Goal: Task Accomplishment & Management: Complete application form

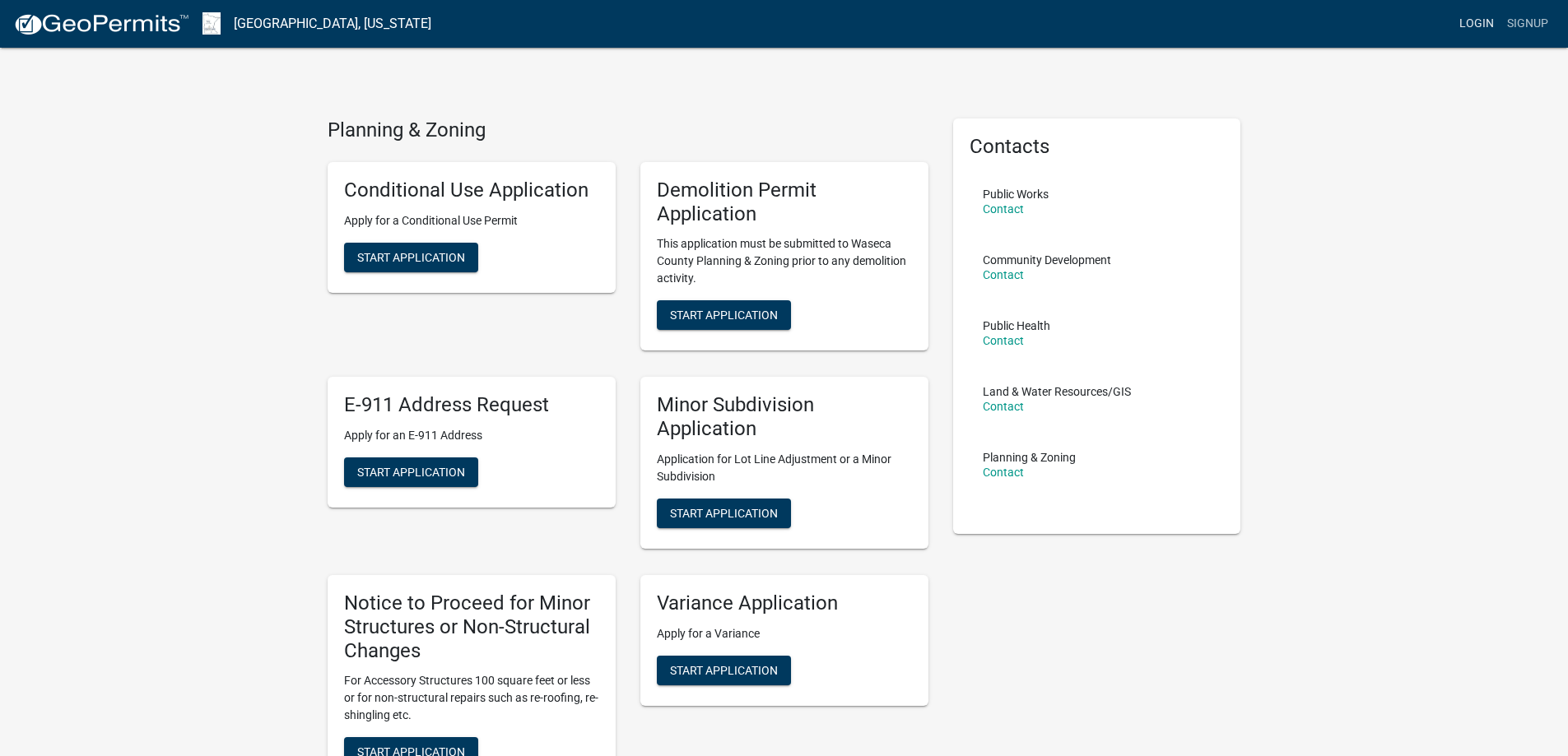
click at [1483, 21] on link "Login" at bounding box center [1476, 24] width 48 height 31
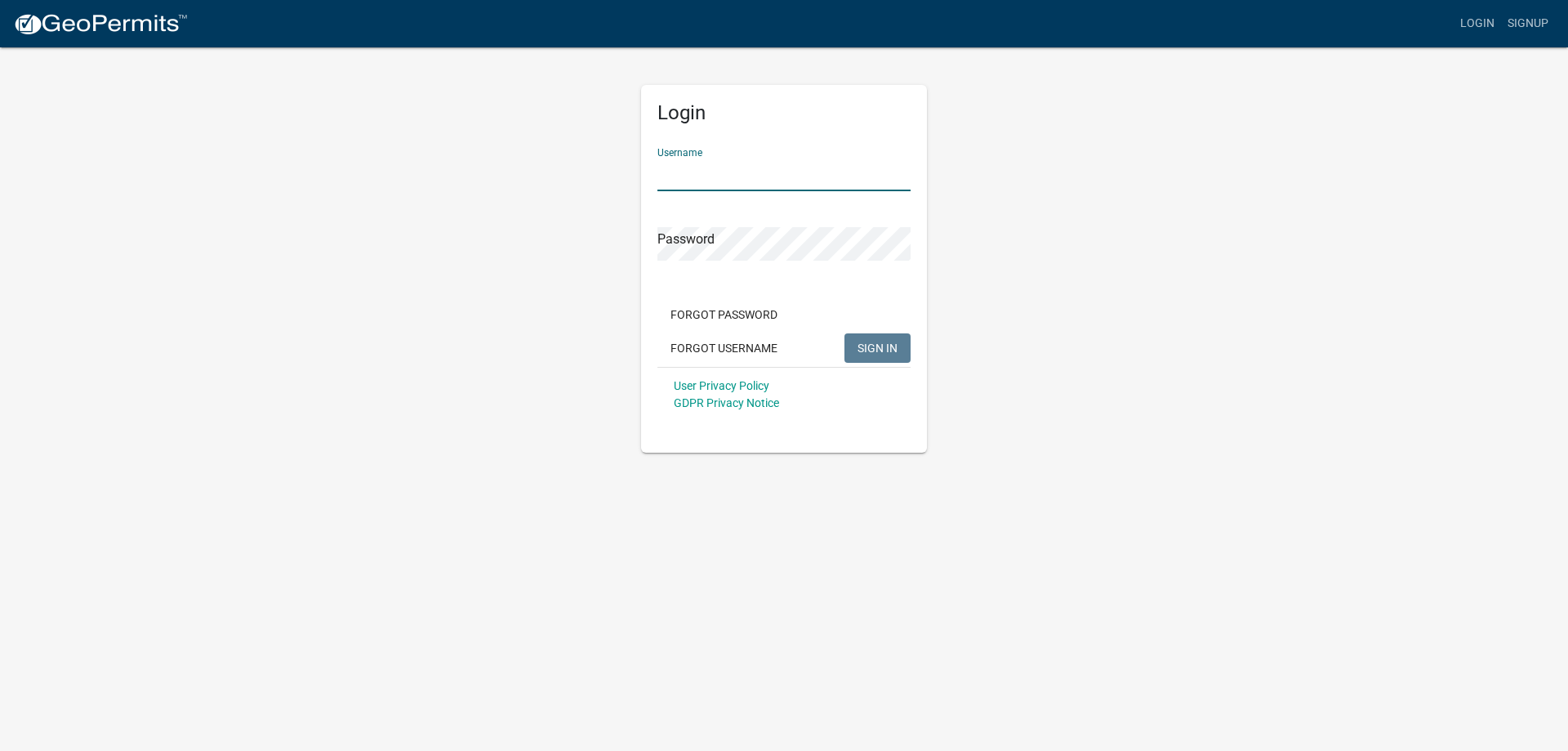
click at [715, 181] on input "Username" at bounding box center [784, 174] width 253 height 33
type input "loken3695"
click at [845, 334] on button "SIGN IN" at bounding box center [877, 348] width 66 height 29
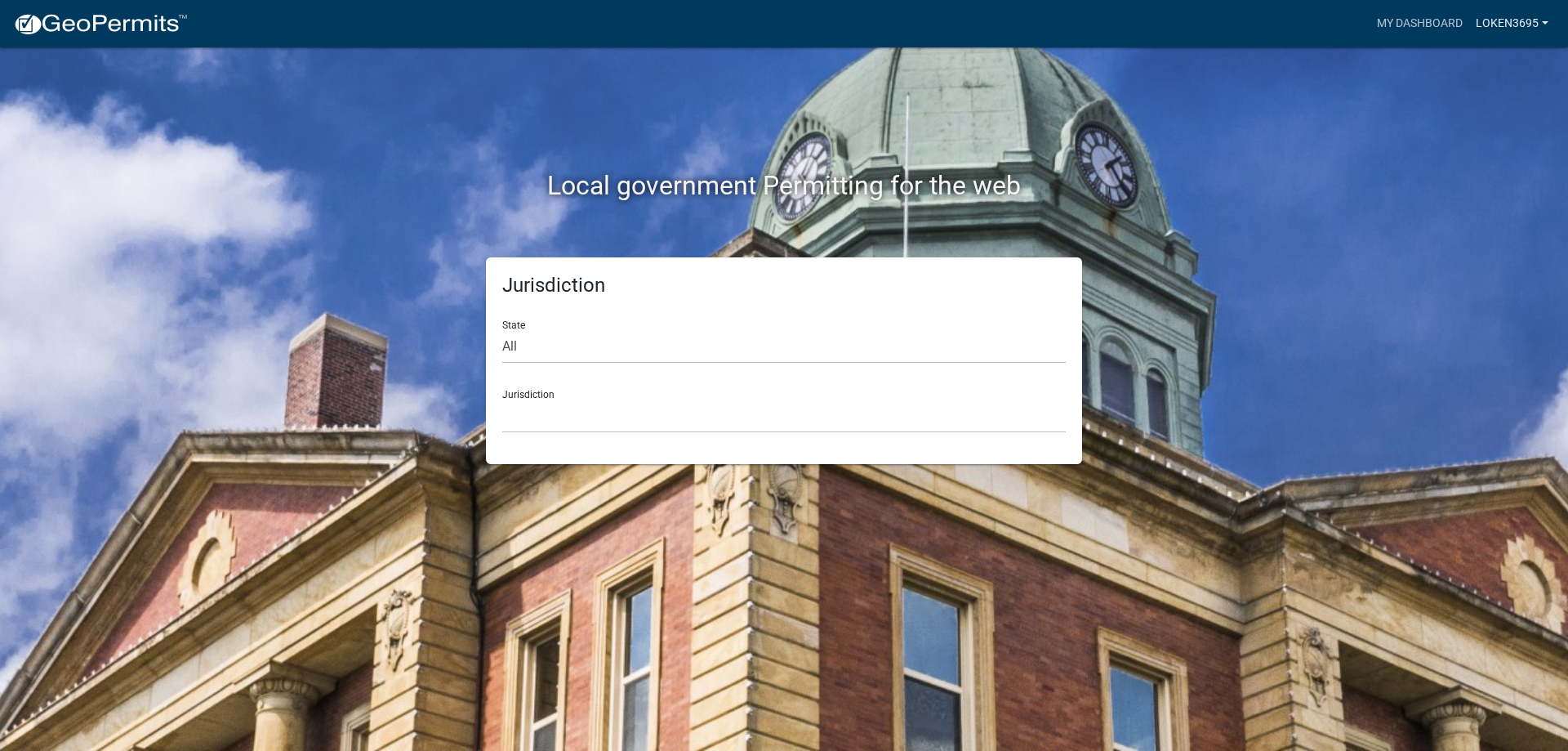
click at [1500, 21] on link "loken3695" at bounding box center [1512, 24] width 86 height 31
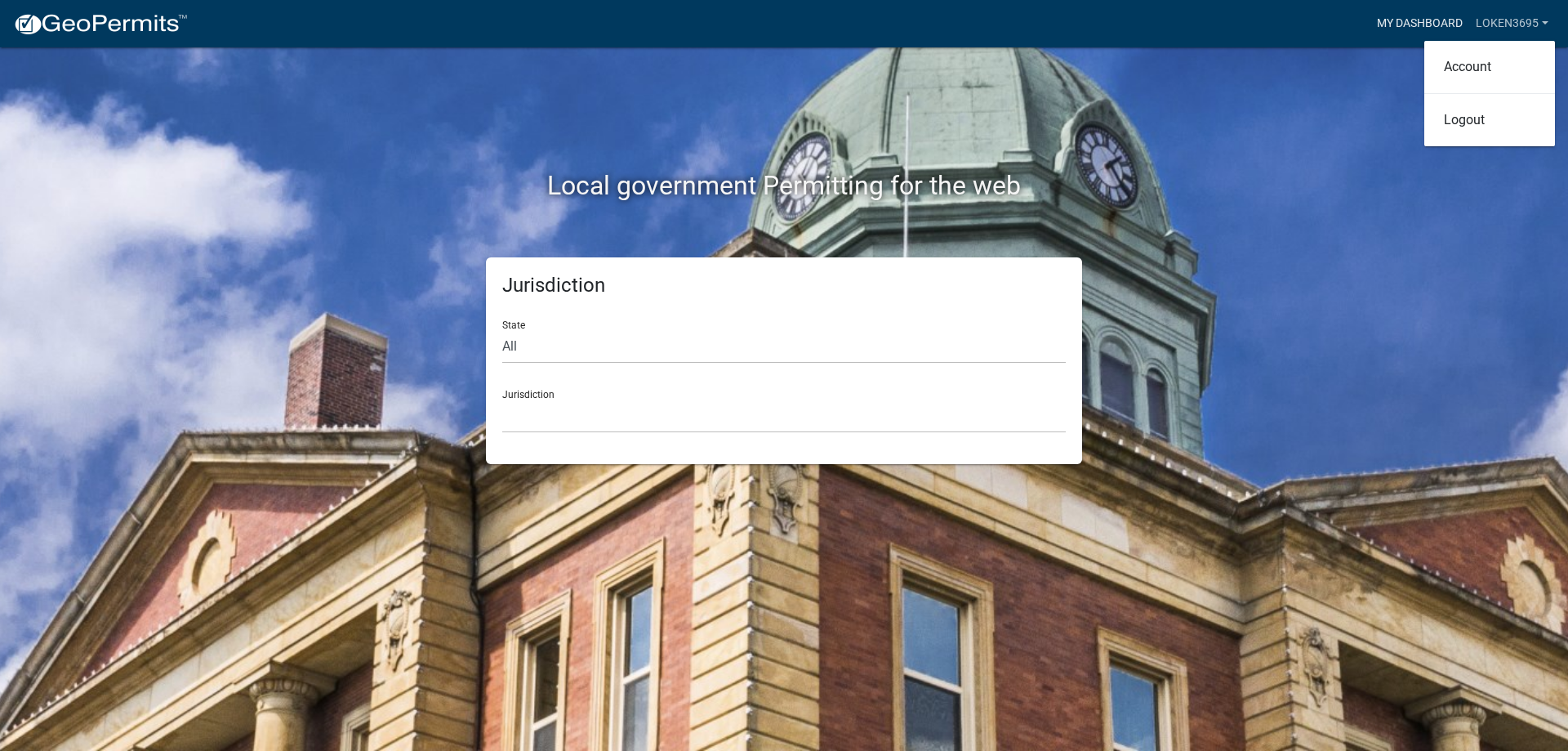
click at [1426, 22] on link "My Dashboard" at bounding box center [1420, 24] width 99 height 31
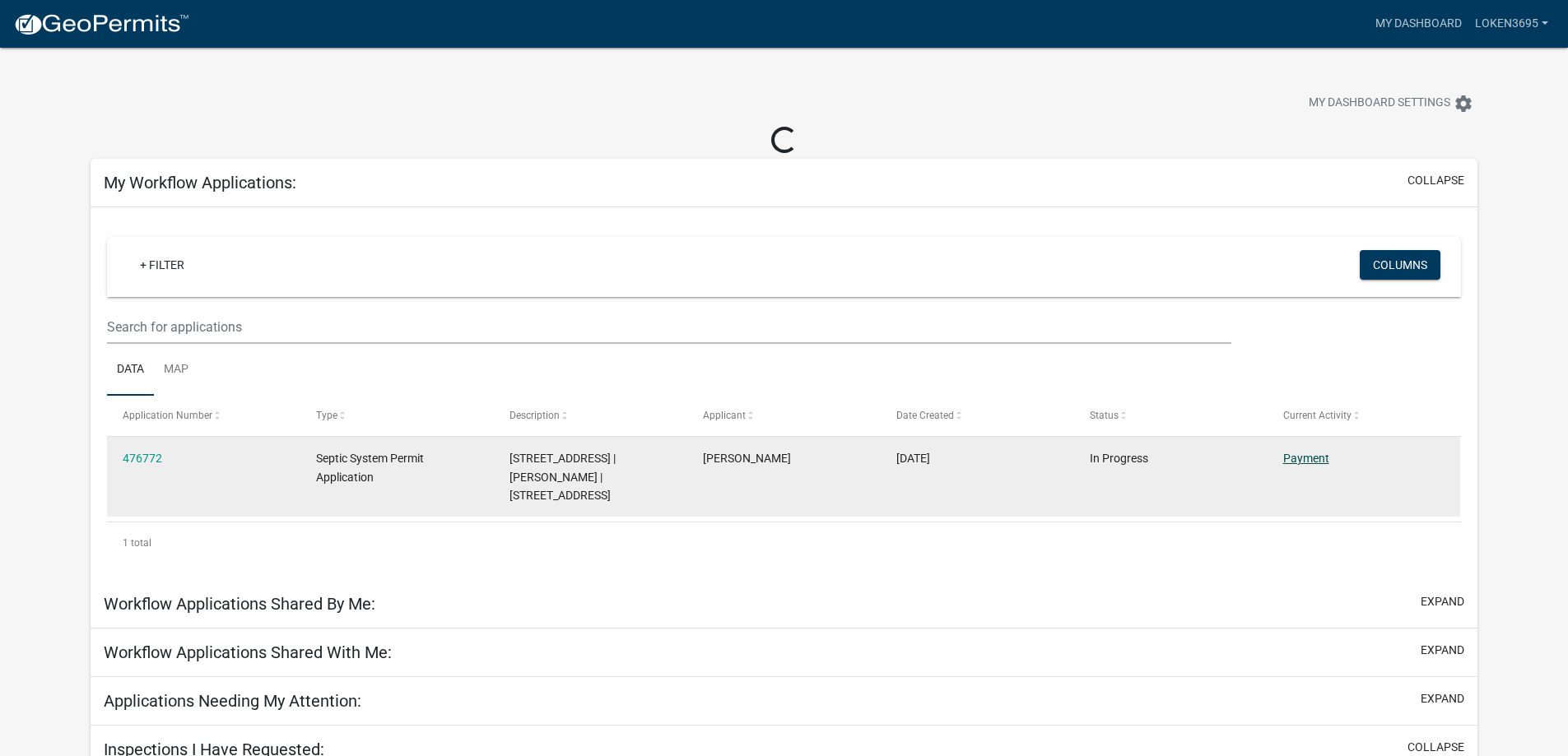
click at [1307, 457] on link "Payment" at bounding box center [1306, 458] width 46 height 13
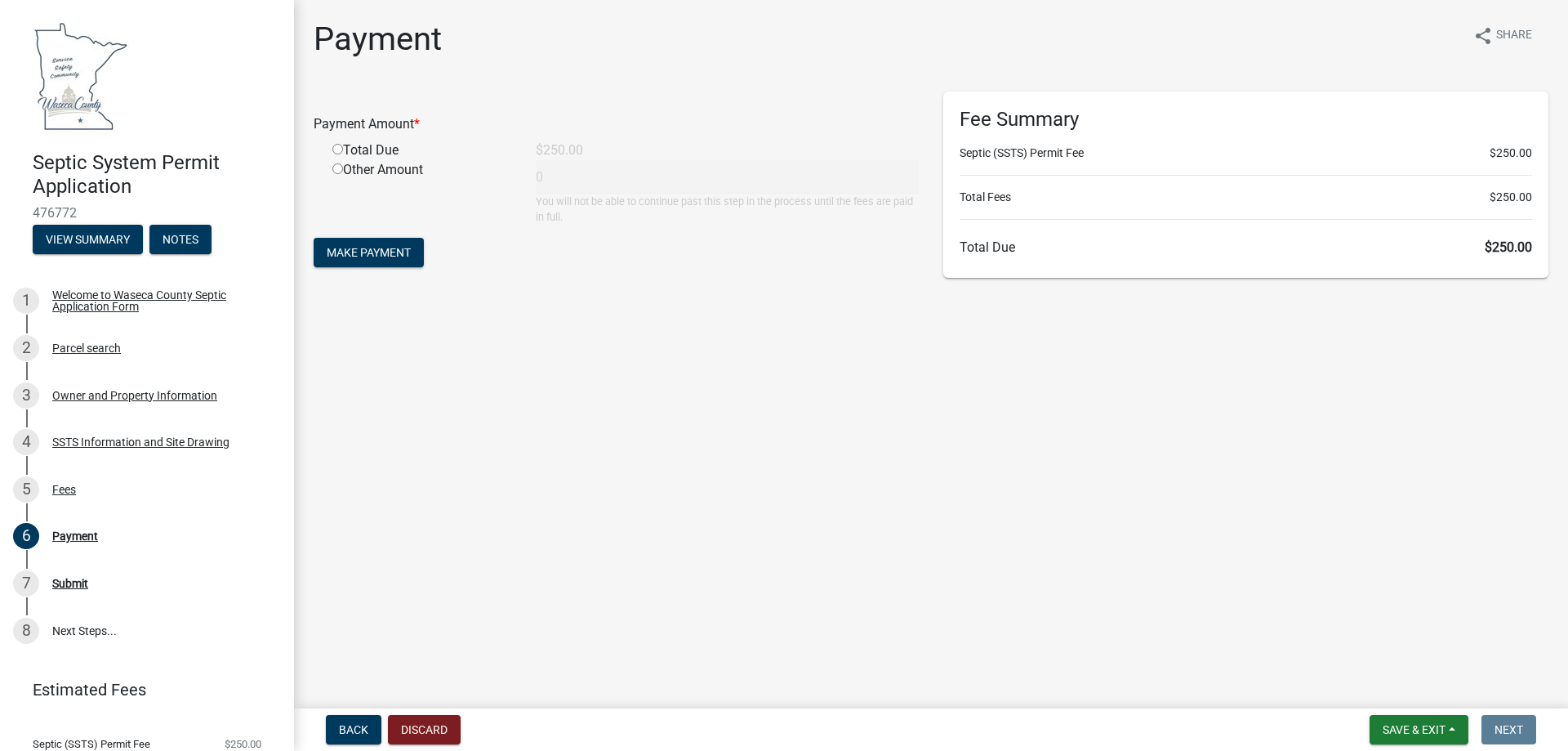
click at [337, 148] on input "radio" at bounding box center [338, 149] width 10 height 10
radio input "true"
type input "250"
click at [389, 251] on span "Make Payment" at bounding box center [369, 252] width 84 height 13
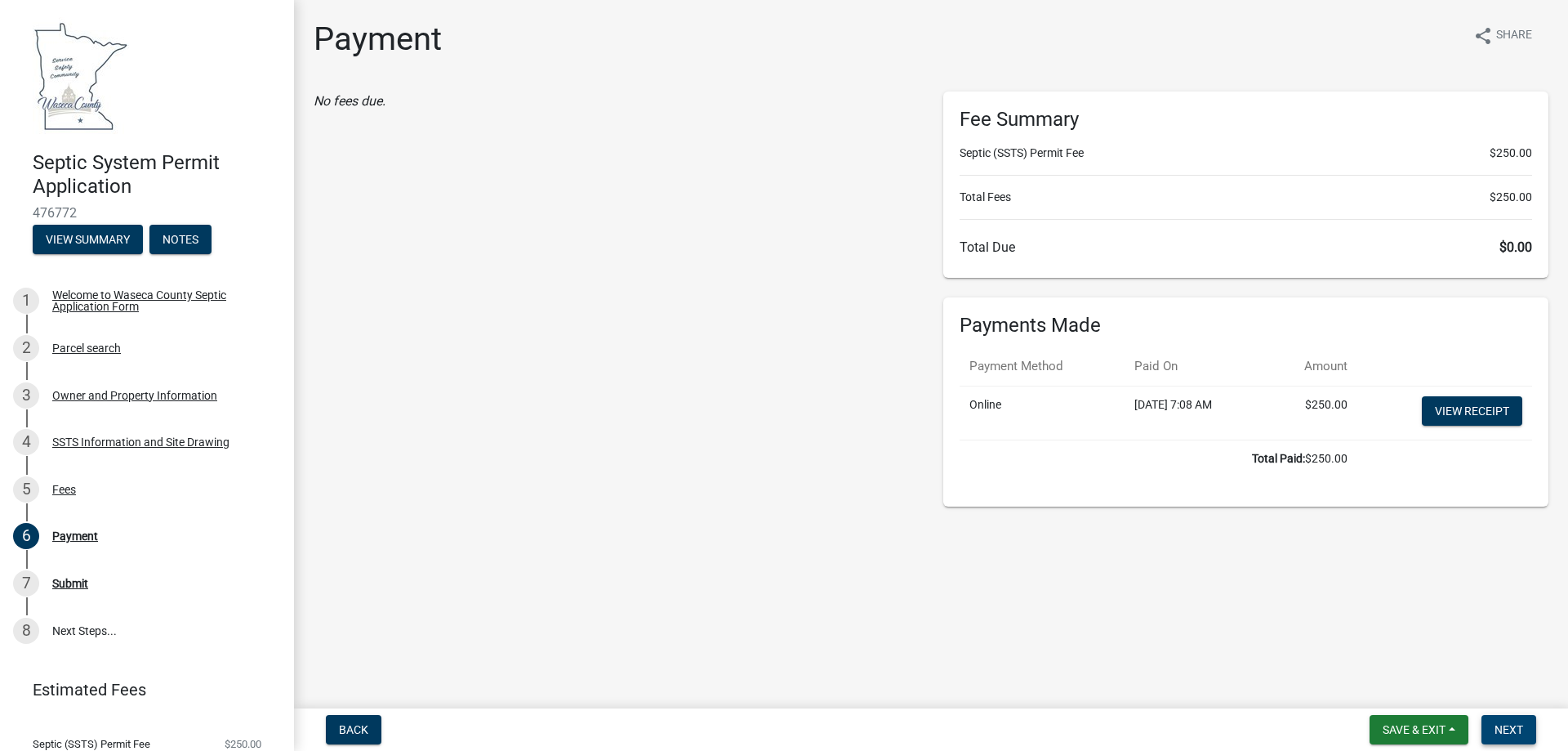
click at [1513, 725] on span "Next" at bounding box center [1509, 730] width 28 height 13
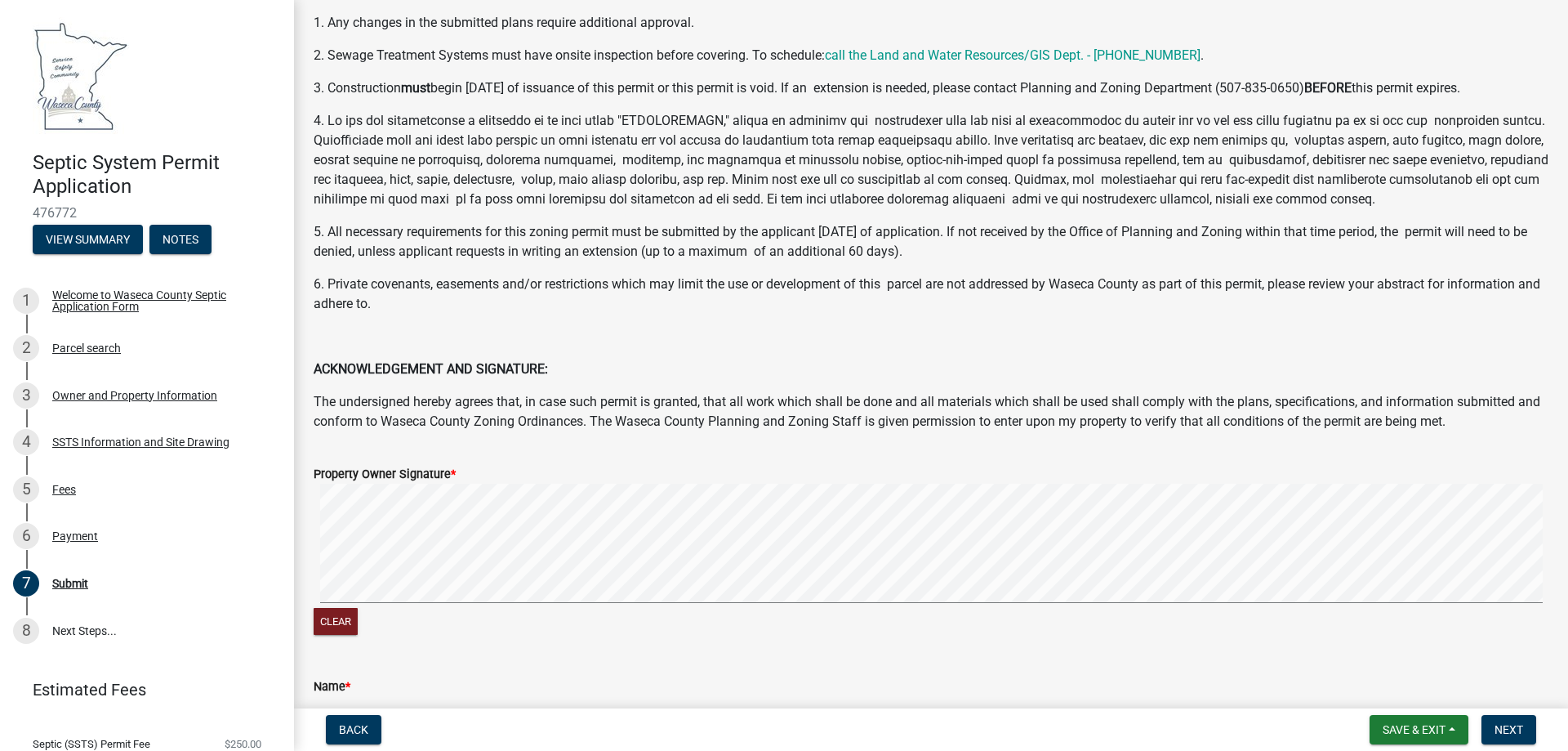
scroll to position [80, 0]
click at [1507, 732] on span "Next" at bounding box center [1509, 730] width 28 height 13
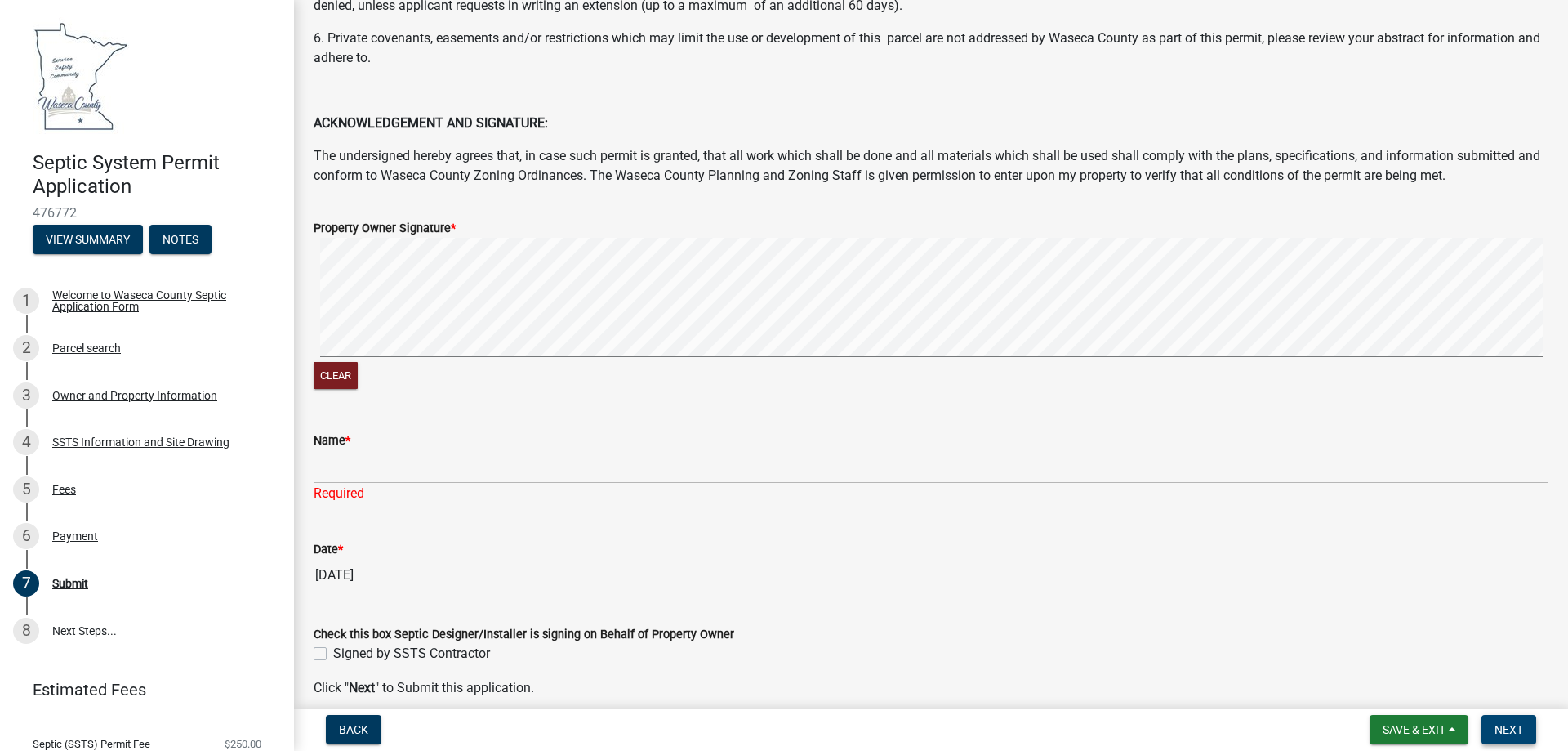
scroll to position [325, 0]
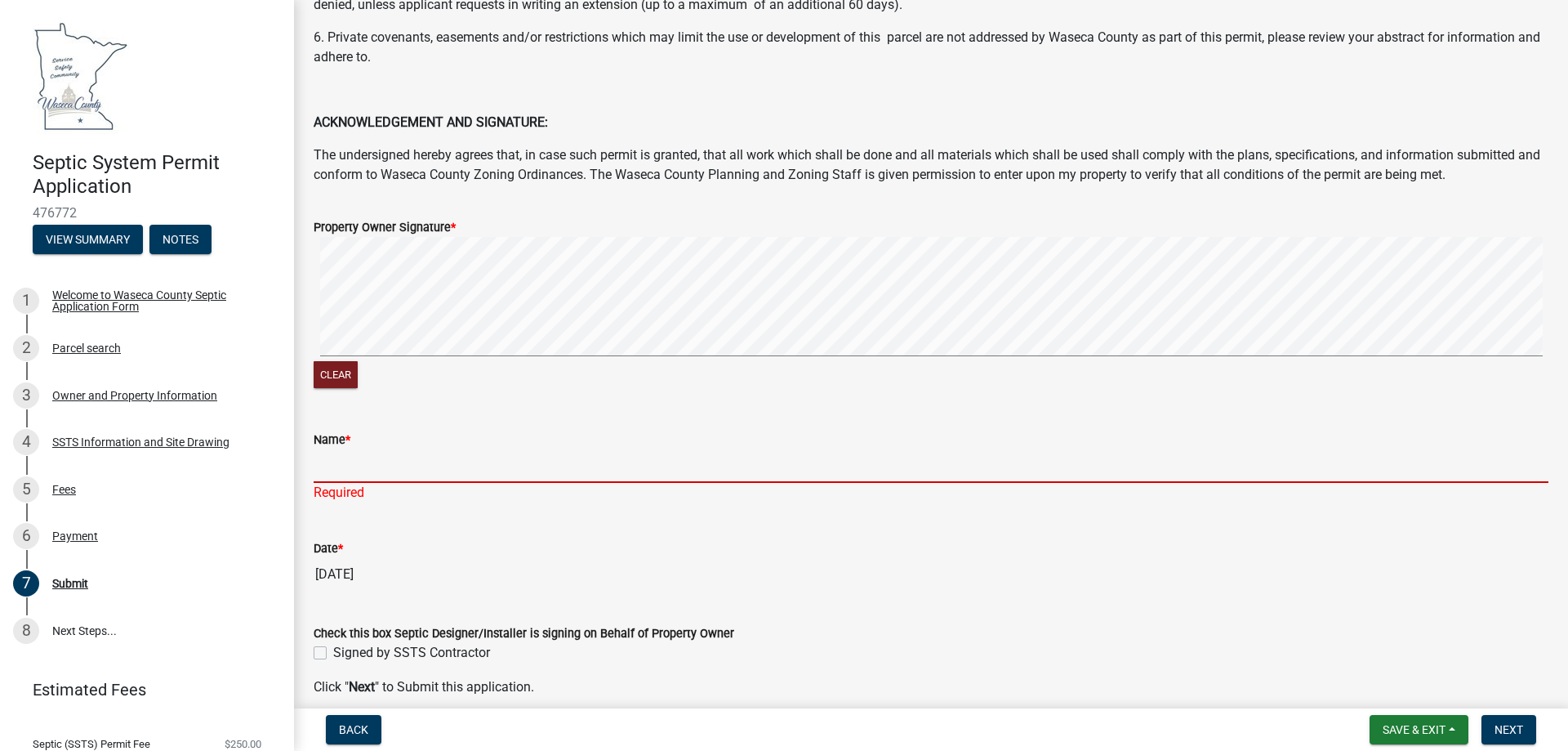
click at [347, 471] on input "Name *" at bounding box center [932, 466] width 1235 height 33
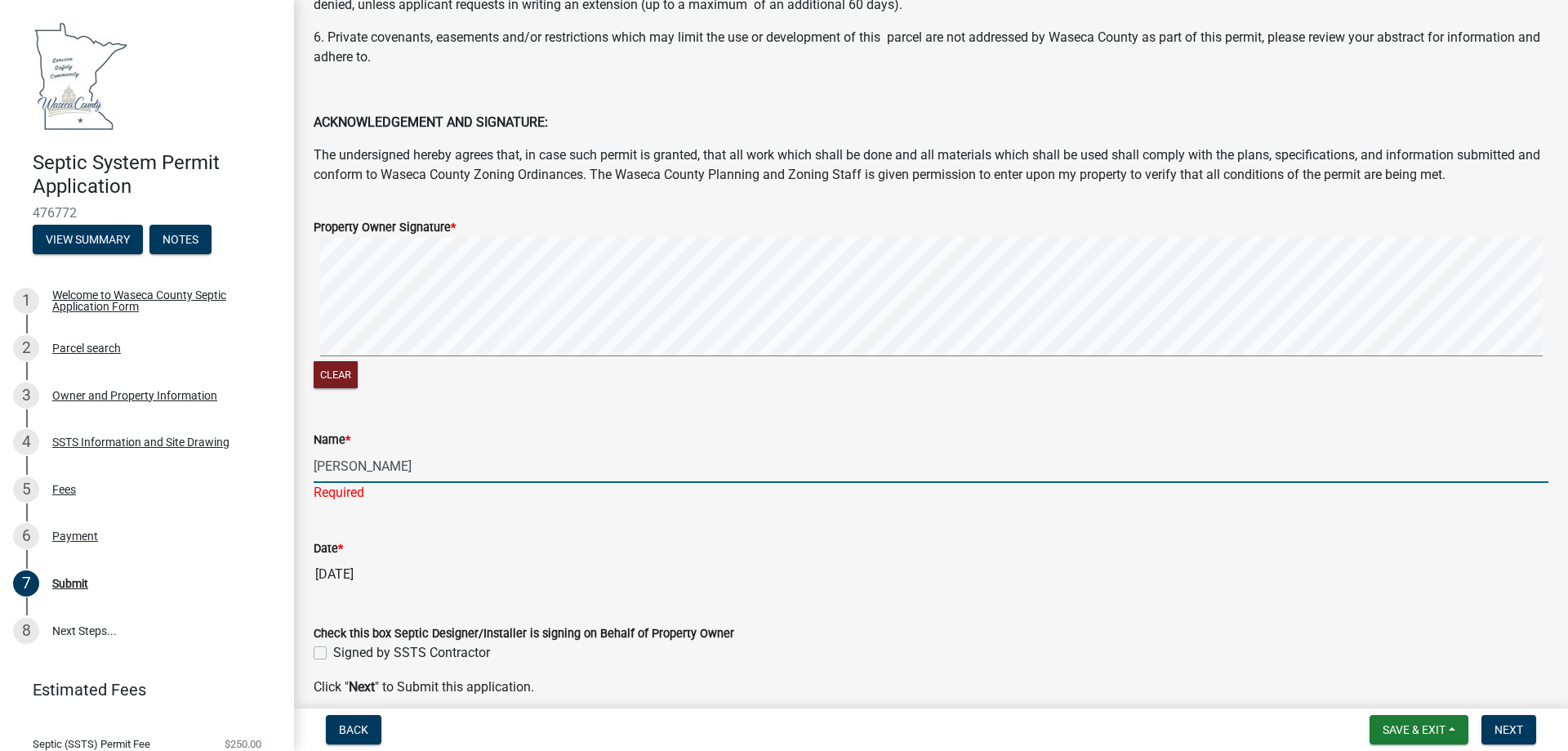
type input "[PERSON_NAME]"
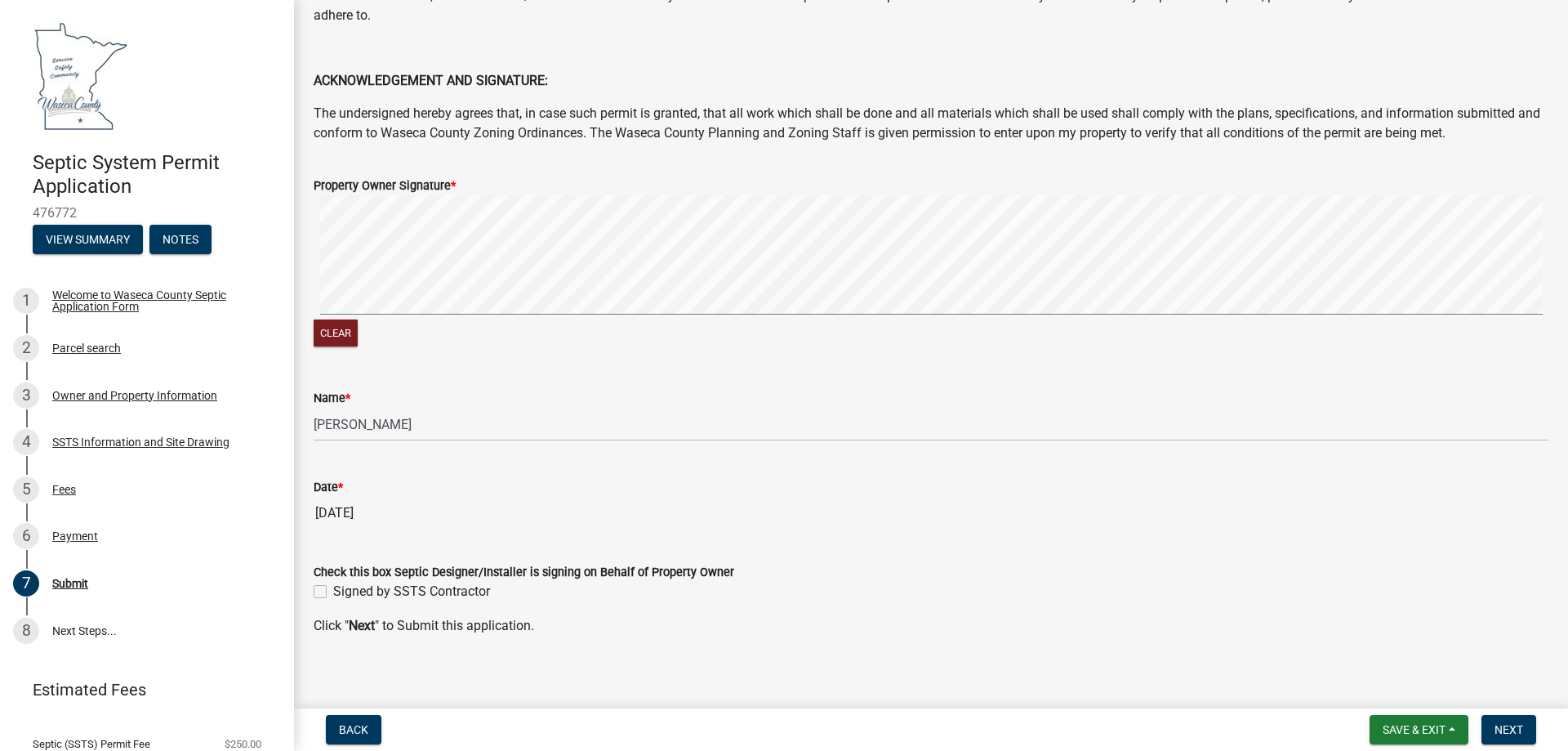
scroll to position [378, 0]
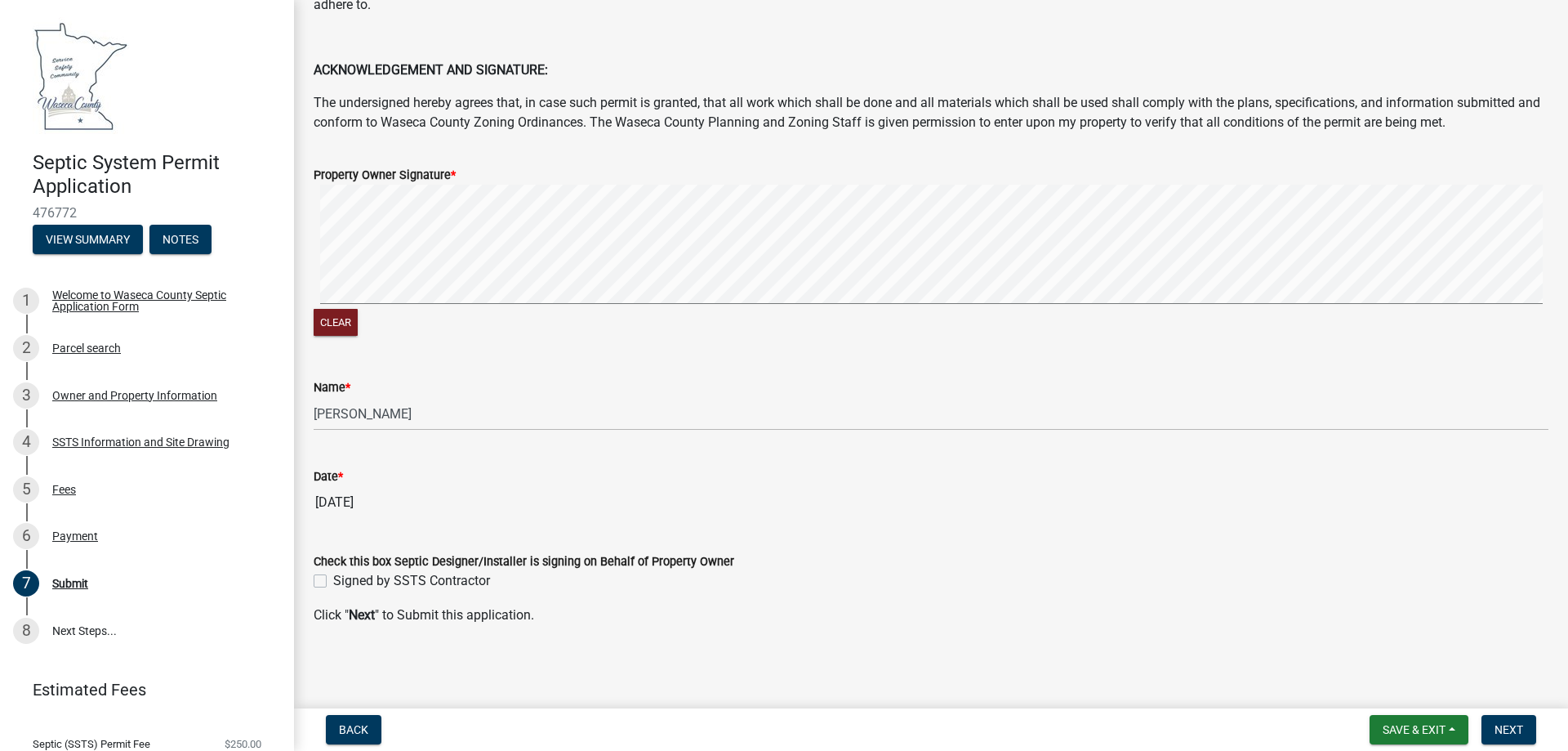
click at [334, 577] on label "Signed by SSTS Contractor" at bounding box center [412, 581] width 157 height 20
click at [334, 577] on input "Signed by SSTS Contractor" at bounding box center [339, 577] width 10 height 10
checkbox input "true"
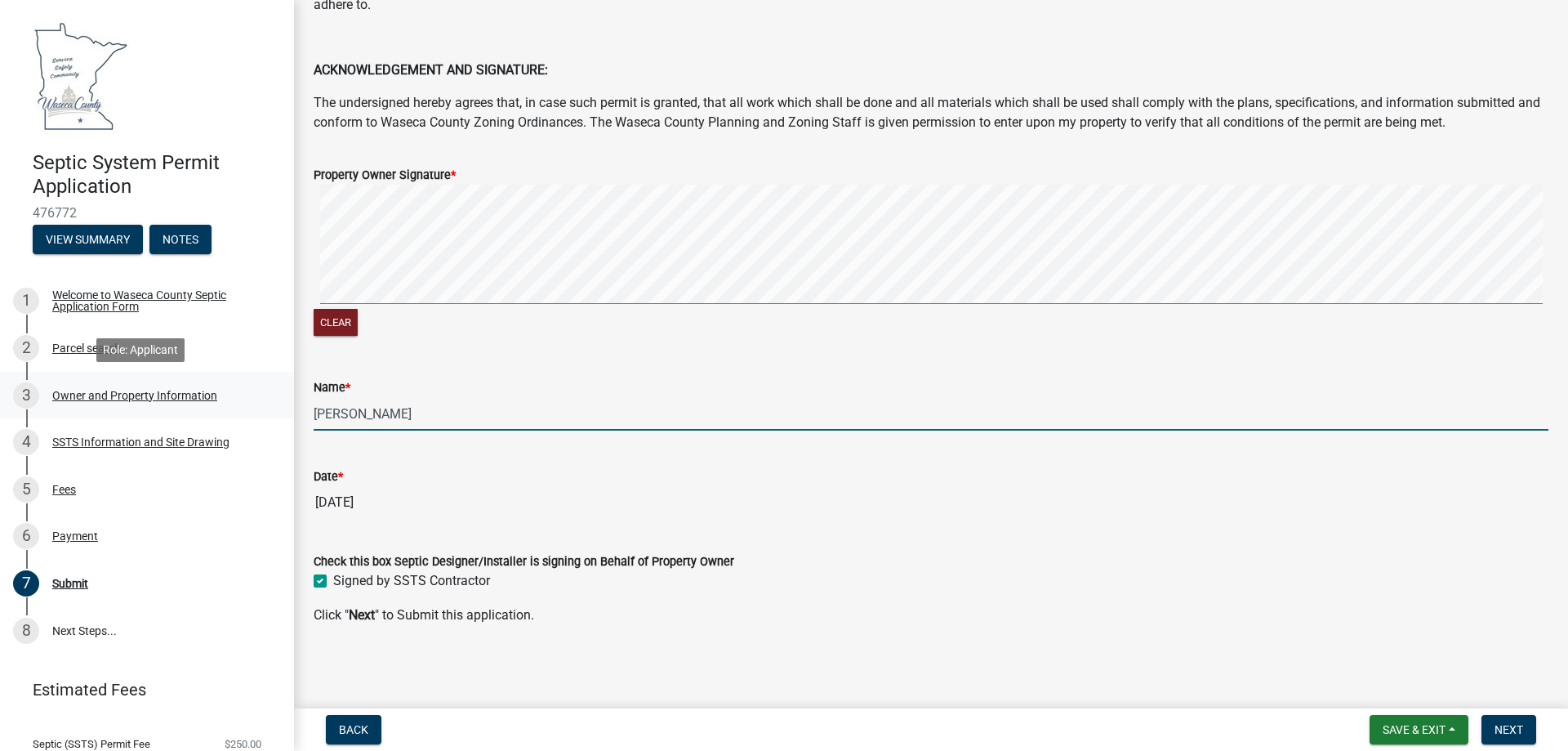
drag, startPoint x: 414, startPoint y: 420, endPoint x: 142, endPoint y: 417, distance: 272.0
click at [142, 417] on div "Septic System Permit Application 476772 View Summary Notes 1 Welcome to Waseca …" at bounding box center [784, 375] width 1568 height 751
type input "Scott McGinley"
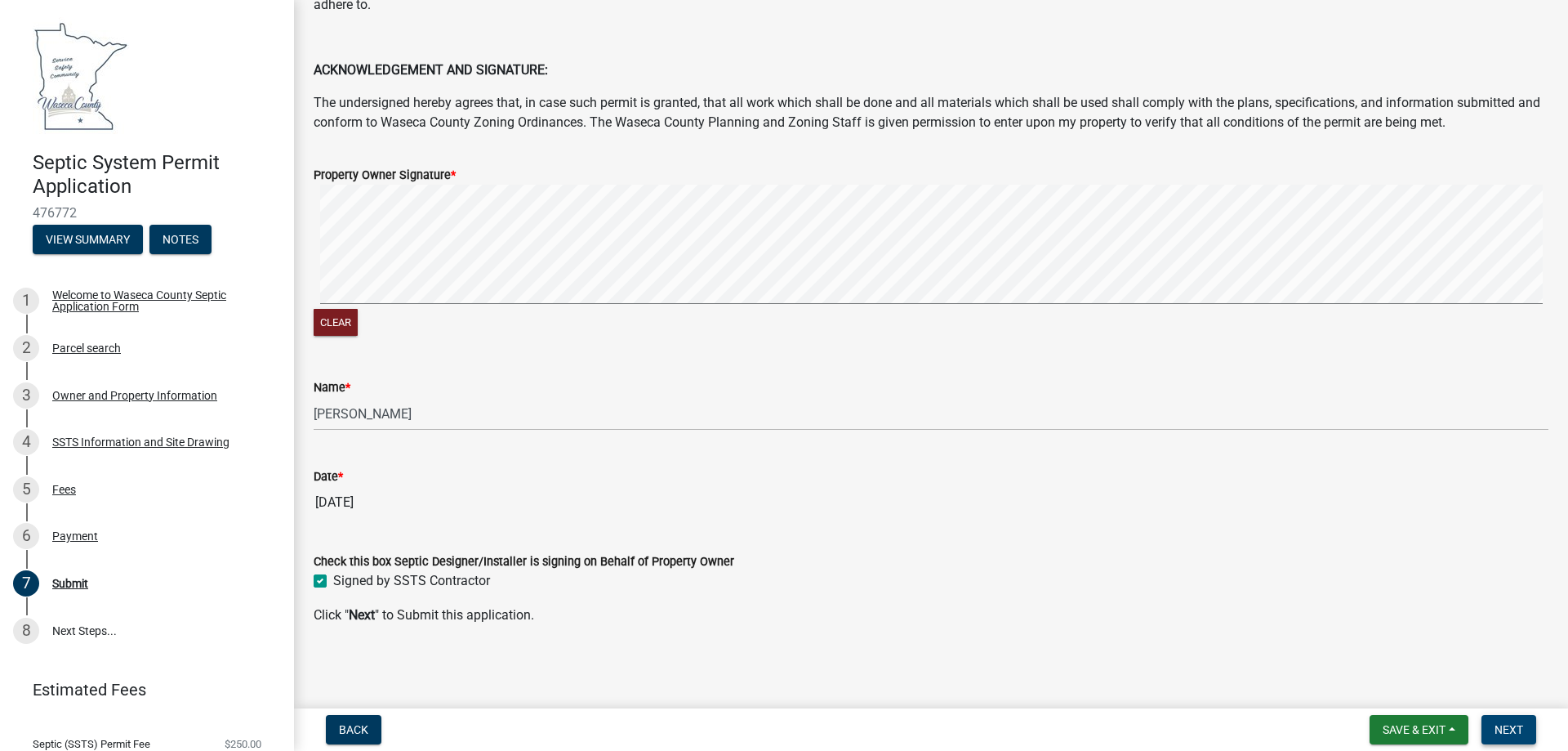
click at [1493, 719] on button "Next" at bounding box center [1510, 730] width 55 height 29
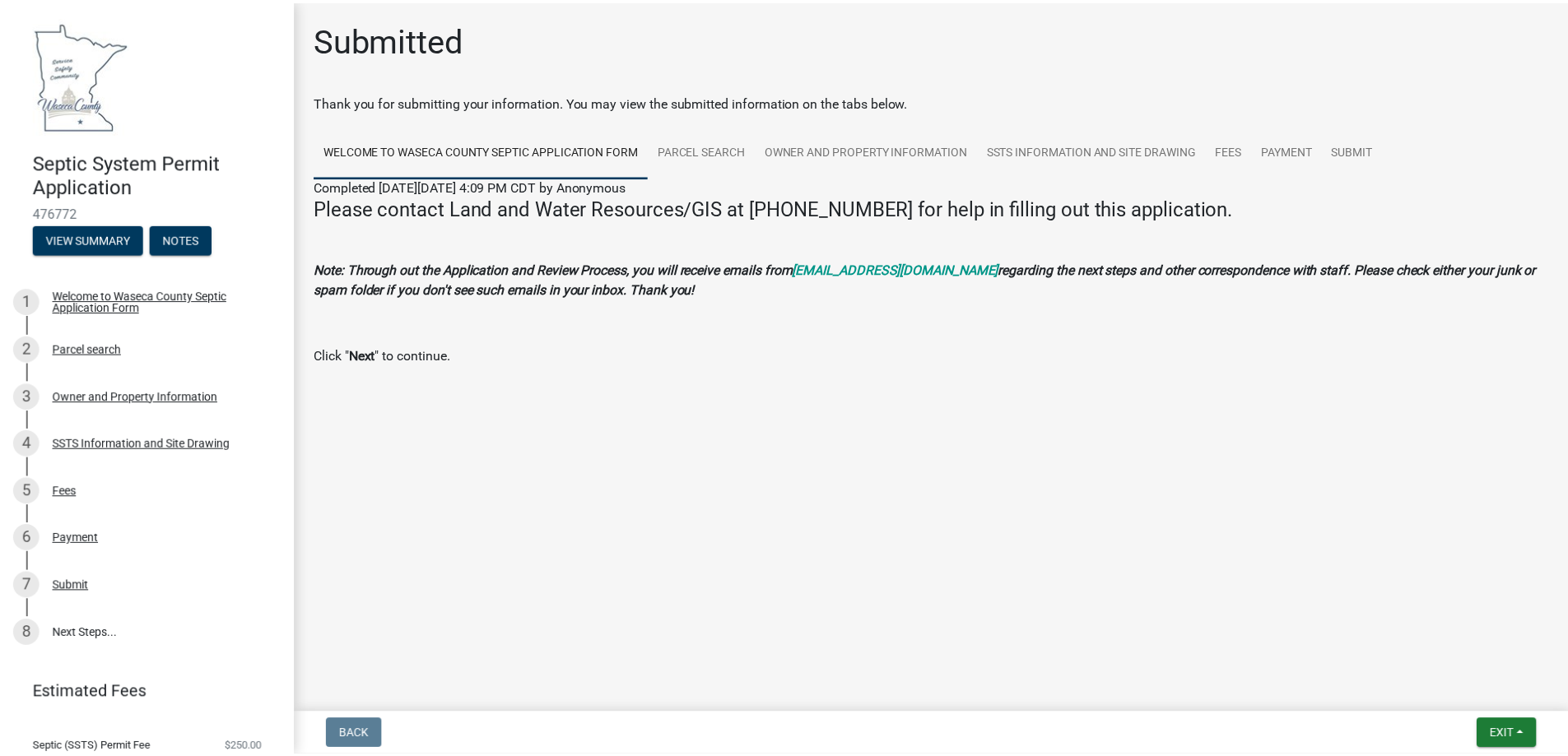
scroll to position [3, 0]
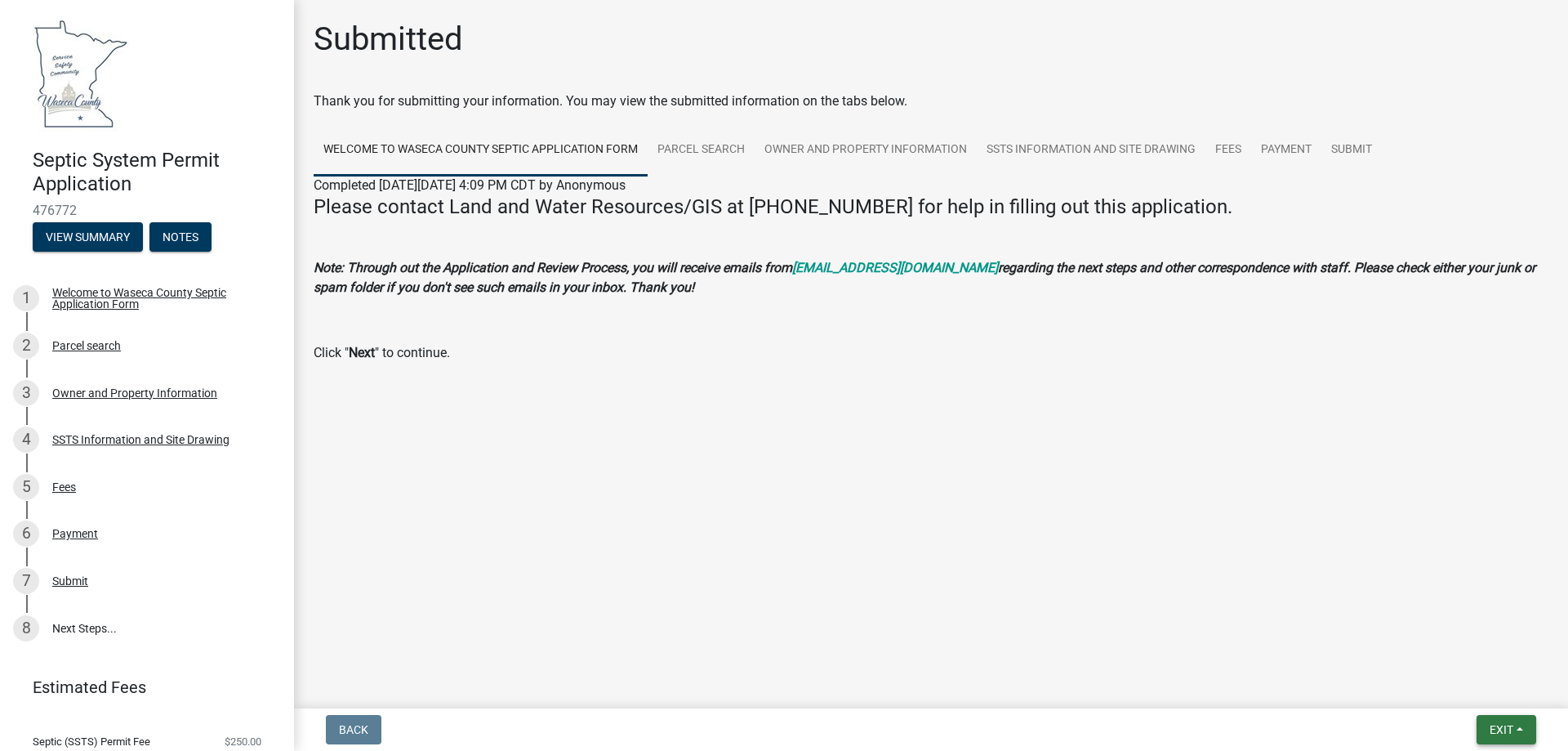
click at [1495, 736] on span "Exit" at bounding box center [1502, 730] width 24 height 13
click at [1468, 681] on button "Save & Exit" at bounding box center [1471, 687] width 130 height 39
